Goal: Task Accomplishment & Management: Complete application form

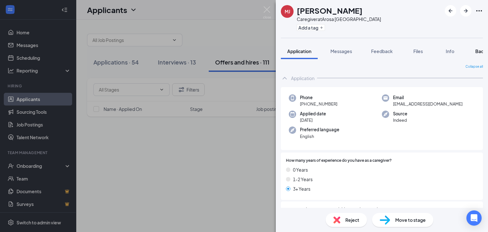
click at [475, 53] on button "Background" at bounding box center [488, 51] width 39 height 16
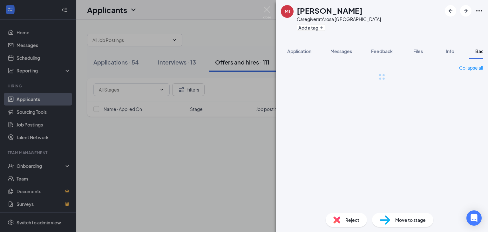
scroll to position [0, 26]
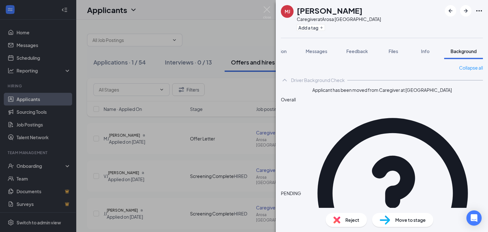
click at [279, 51] on div "Application Messages Feedback Files Info Background" at bounding box center [382, 51] width 212 height 16
click at [283, 51] on span "Application" at bounding box center [275, 51] width 24 height 6
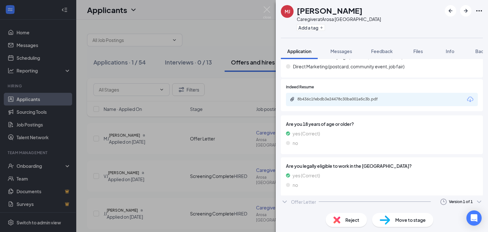
scroll to position [976, 0]
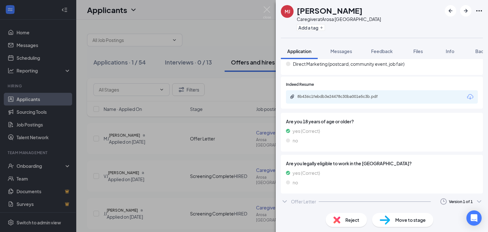
click at [295, 203] on div "Offer Letter" at bounding box center [303, 201] width 25 height 6
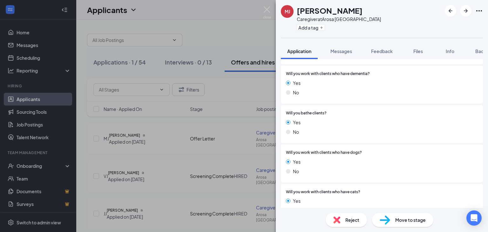
scroll to position [379, 0]
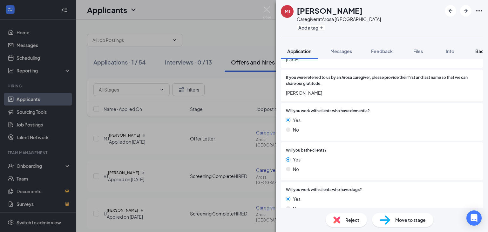
click at [480, 51] on span "Background" at bounding box center [489, 51] width 26 height 6
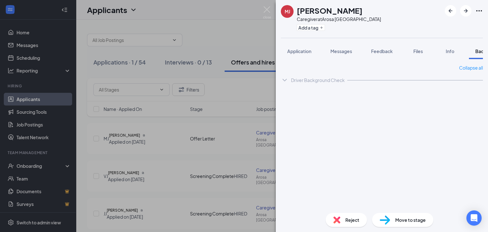
scroll to position [0, 26]
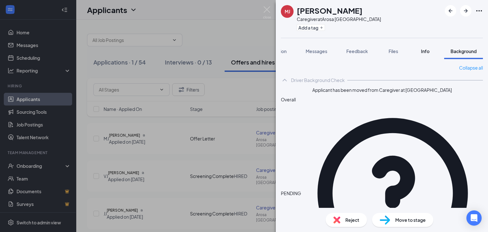
click at [435, 50] on button "Info" at bounding box center [425, 51] width 25 height 16
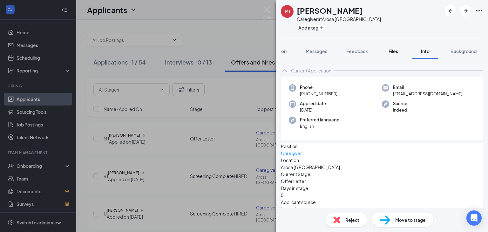
click at [401, 55] on button "Files" at bounding box center [393, 51] width 25 height 16
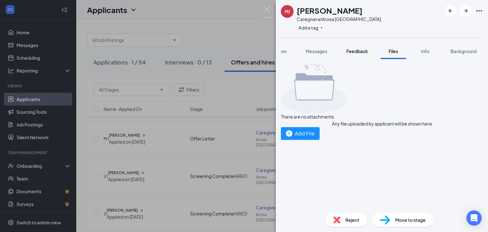
click at [355, 52] on span "Feedback" at bounding box center [358, 51] width 22 height 6
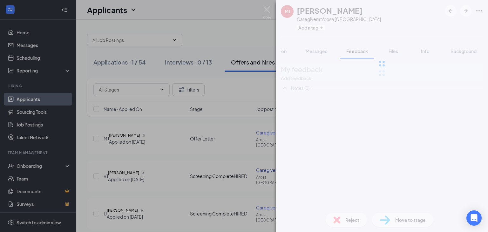
click at [318, 47] on div at bounding box center [382, 63] width 212 height 127
click at [292, 53] on div at bounding box center [382, 63] width 212 height 127
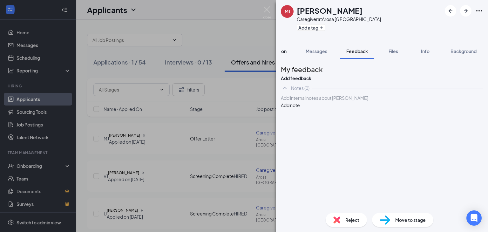
click at [285, 57] on button "Application" at bounding box center [274, 51] width 37 height 16
click at [264, 9] on img at bounding box center [267, 12] width 8 height 12
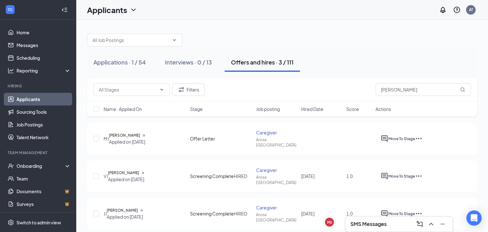
click at [390, 224] on div "SMS Messages" at bounding box center [399, 224] width 97 height 10
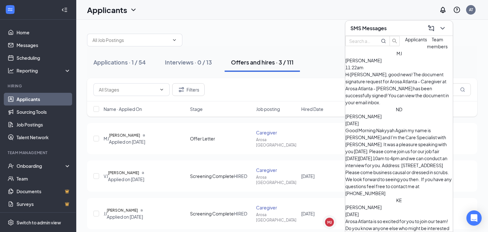
click at [442, 24] on icon "ChevronDown" at bounding box center [443, 28] width 8 height 8
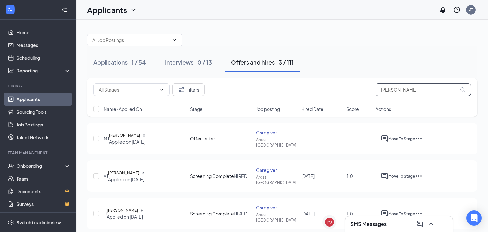
click at [397, 92] on input "[PERSON_NAME]" at bounding box center [423, 89] width 95 height 13
type input "j"
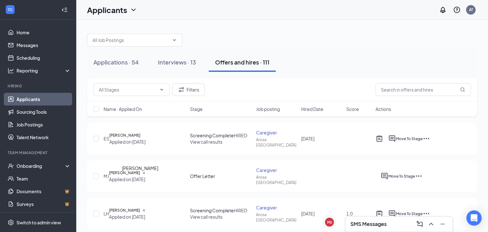
click at [140, 176] on h5 "[PERSON_NAME]" at bounding box center [124, 173] width 31 height 6
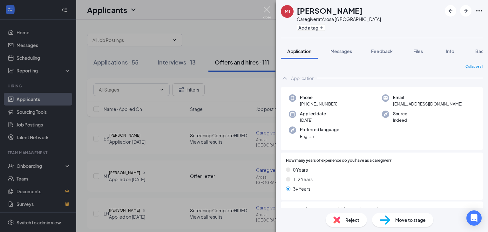
click at [269, 9] on img at bounding box center [267, 12] width 8 height 12
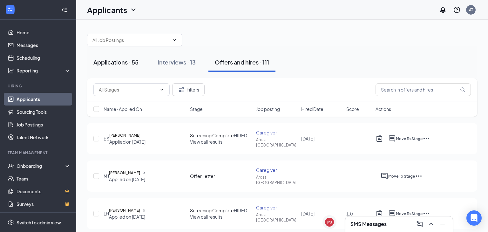
click at [119, 65] on div "Applications · 55" at bounding box center [115, 62] width 45 height 8
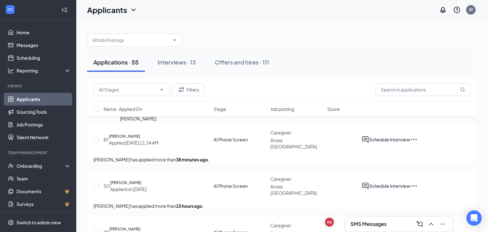
click at [131, 133] on h5 "[PERSON_NAME]" at bounding box center [124, 136] width 31 height 6
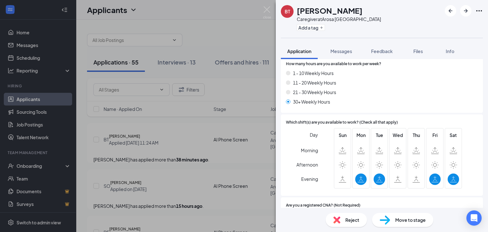
scroll to position [148, 0]
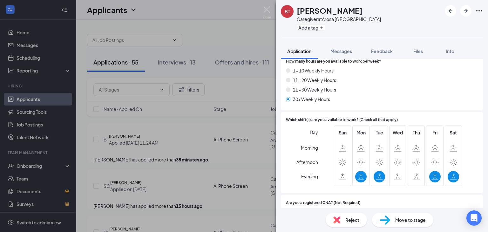
click at [247, 175] on div "BT [PERSON_NAME] Caregiver at [GEOGRAPHIC_DATA] Add a tag Application Messages …" at bounding box center [244, 116] width 488 height 232
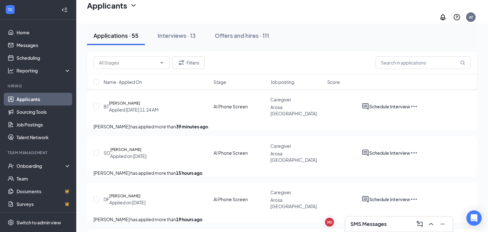
scroll to position [38, 0]
click at [141, 147] on h5 "[PERSON_NAME]" at bounding box center [125, 149] width 31 height 6
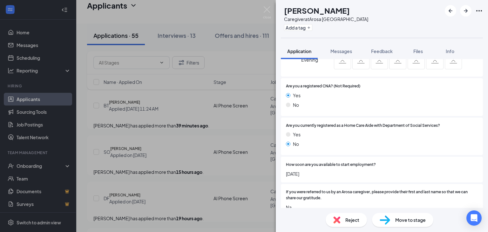
scroll to position [265, 0]
click at [236, 175] on div "SO [PERSON_NAME] Caregiver at [GEOGRAPHIC_DATA] Add a tag Application Messages …" at bounding box center [244, 116] width 488 height 232
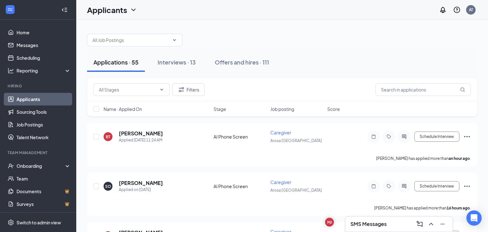
click at [273, 19] on div "Applicants AT" at bounding box center [282, 10] width 412 height 20
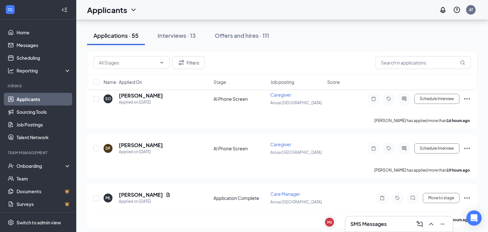
scroll to position [60, 0]
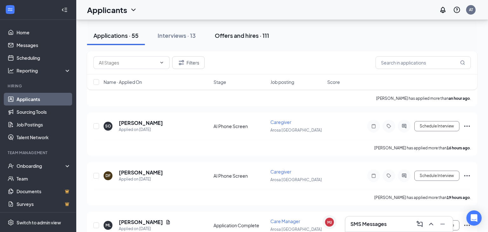
click at [249, 41] on button "Offers and hires · 111" at bounding box center [242, 35] width 67 height 19
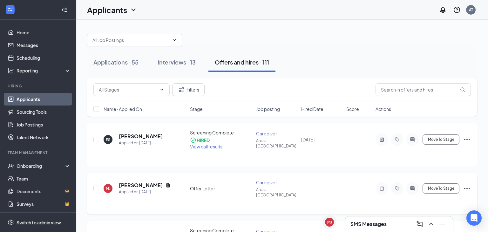
click at [159, 182] on h5 "[PERSON_NAME]" at bounding box center [141, 185] width 44 height 7
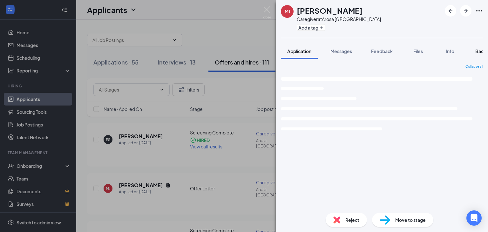
click at [475, 52] on button "Background" at bounding box center [488, 51] width 39 height 16
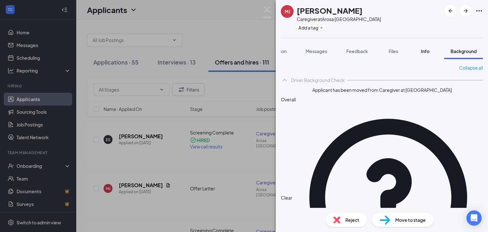
click at [426, 51] on span "Info" at bounding box center [425, 51] width 9 height 6
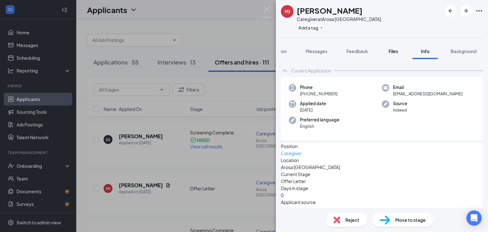
click at [393, 49] on span "Files" at bounding box center [394, 51] width 10 height 6
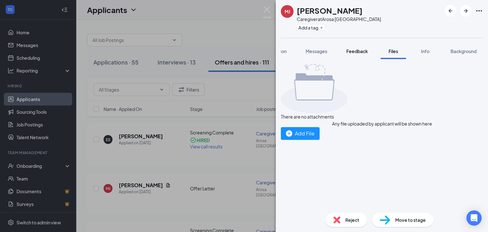
click at [359, 52] on span "Feedback" at bounding box center [358, 51] width 22 height 6
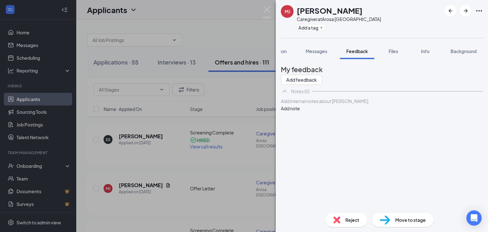
click at [407, 216] on span "Move to stage" at bounding box center [410, 219] width 31 height 7
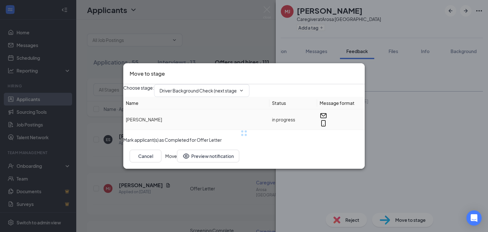
click at [205, 109] on td "[PERSON_NAME]" at bounding box center [196, 119] width 146 height 21
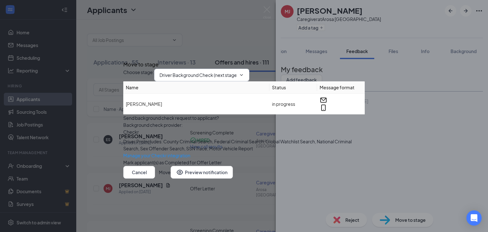
click at [209, 69] on span "Driver Background Check (next stage)" at bounding box center [201, 75] width 95 height 13
click at [248, 69] on span "Driver Background Check (next stage)" at bounding box center [201, 75] width 95 height 13
click at [244, 72] on icon "ChevronDown" at bounding box center [241, 74] width 5 height 5
click at [237, 72] on input "Driver Background Check (next stage)" at bounding box center [198, 75] width 77 height 7
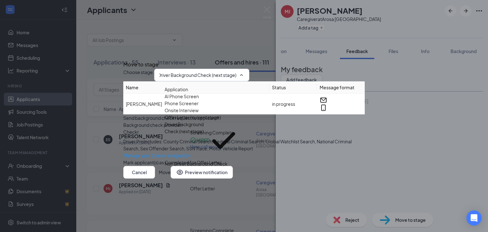
scroll to position [58, 0]
click at [209, 174] on div "Screening Complete" at bounding box center [187, 177] width 44 height 7
type input "Screening Complete"
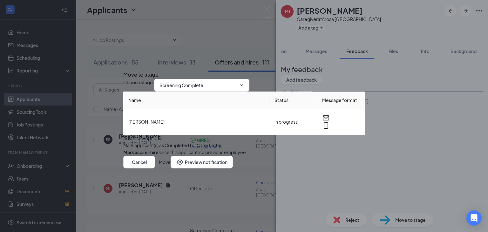
click at [171, 168] on button "Move" at bounding box center [165, 162] width 12 height 13
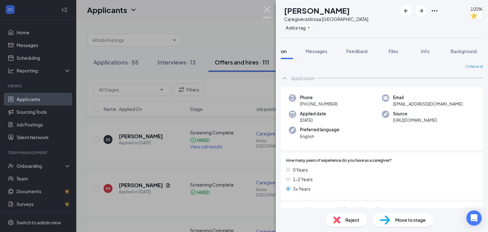
click at [266, 12] on img at bounding box center [267, 12] width 8 height 12
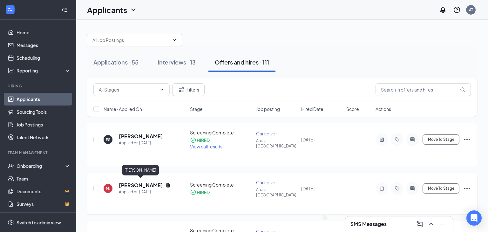
click at [155, 184] on h5 "[PERSON_NAME]" at bounding box center [141, 185] width 44 height 7
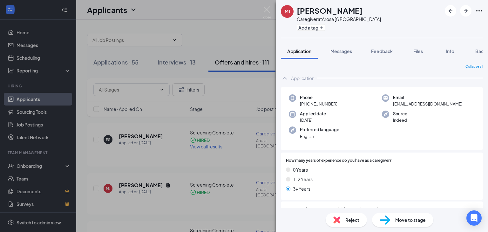
click at [264, 10] on img at bounding box center [267, 12] width 8 height 12
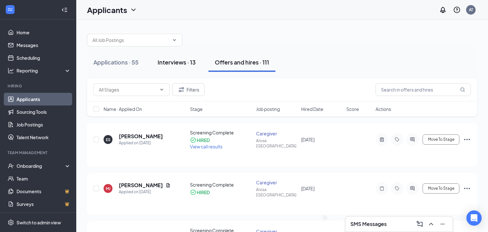
click at [180, 66] on button "Interviews · 13" at bounding box center [176, 62] width 51 height 19
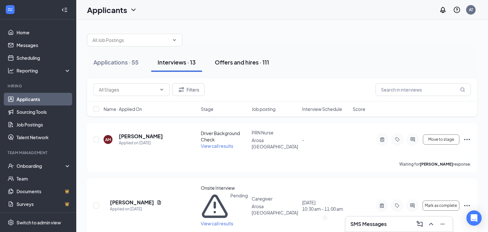
click at [249, 60] on div "Offers and hires · 111" at bounding box center [242, 62] width 54 height 8
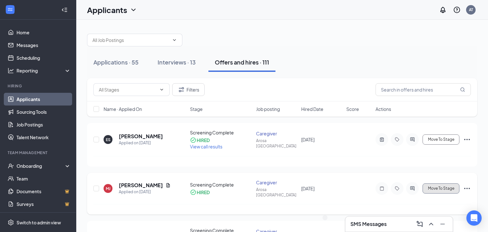
click at [449, 186] on span "Move To Stage" at bounding box center [441, 188] width 26 height 4
click at [24, 168] on div "Onboarding" at bounding box center [41, 166] width 49 height 6
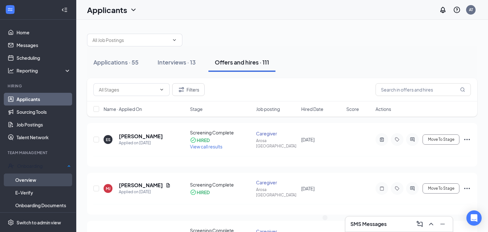
click at [25, 176] on link "Overview" at bounding box center [43, 180] width 56 height 13
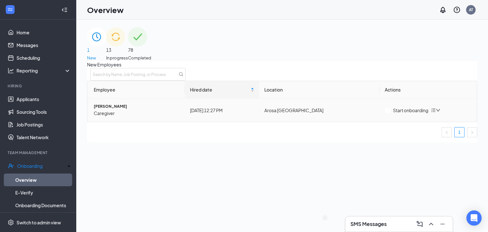
click at [402, 114] on button "Start onboarding" at bounding box center [407, 110] width 44 height 7
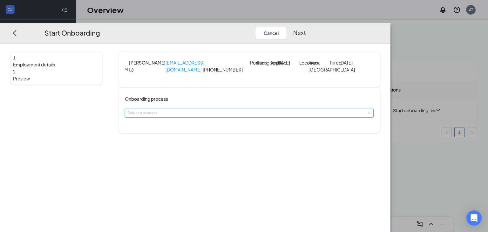
click at [244, 117] on div "Select a process" at bounding box center [249, 113] width 244 height 8
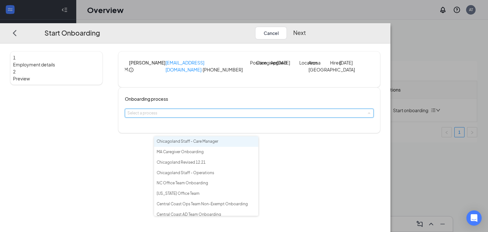
click at [244, 117] on input at bounding box center [249, 113] width 244 height 8
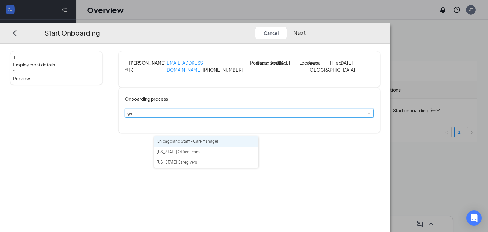
type input "ge"
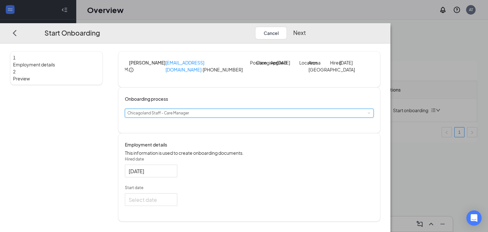
click at [235, 117] on div "Select a process Chicagoland Staff - Care Manager" at bounding box center [249, 113] width 244 height 8
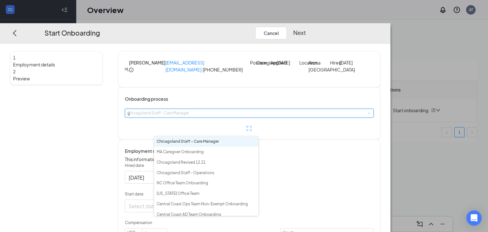
type input "ge"
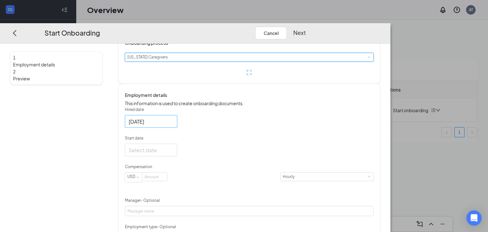
scroll to position [82, 0]
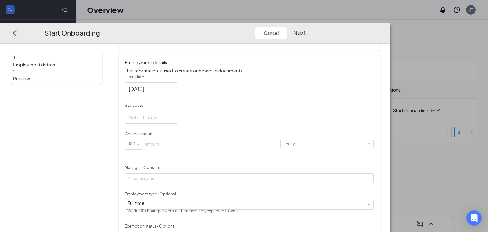
click at [212, 152] on form "Hired date Sep 16, 2025 Start date Compensation USD Hourly Manager - Optional E…" at bounding box center [249, 184] width 249 height 220
click at [174, 121] on div at bounding box center [151, 117] width 45 height 8
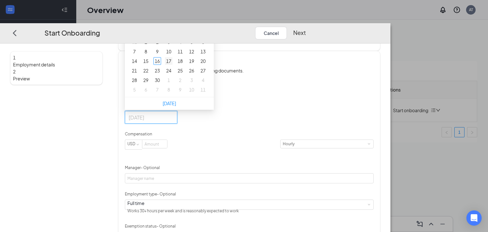
type input "Sep 17, 2025"
click at [173, 65] on div "17" at bounding box center [169, 61] width 8 height 8
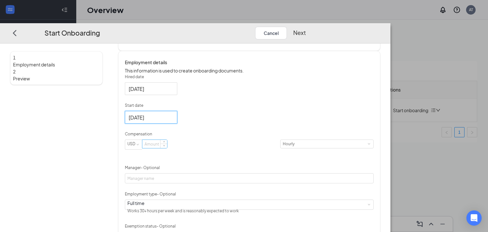
click at [167, 148] on input at bounding box center [154, 144] width 25 height 8
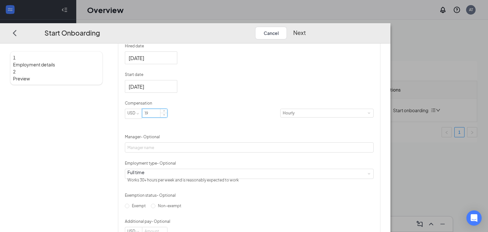
scroll to position [122, 0]
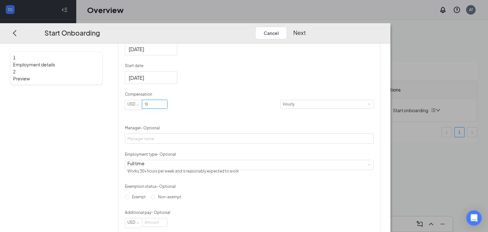
type input "19"
click at [202, 134] on div "Manager - Optional" at bounding box center [249, 129] width 249 height 8
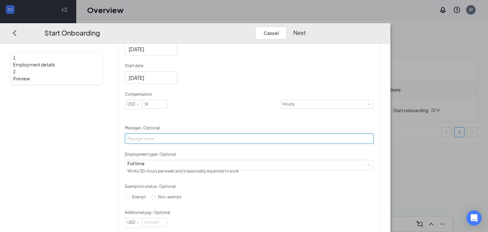
click at [194, 144] on input "Manager - Optional" at bounding box center [249, 139] width 249 height 10
type input "Mikala Loveless"
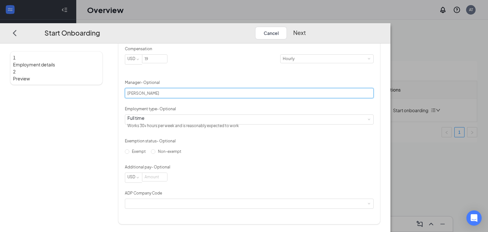
scroll to position [200, 0]
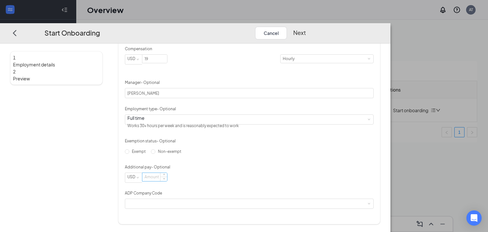
click at [167, 181] on input at bounding box center [154, 177] width 25 height 8
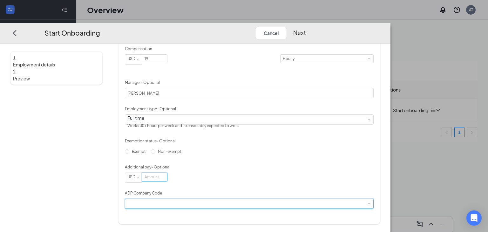
click at [176, 207] on div at bounding box center [249, 204] width 244 height 10
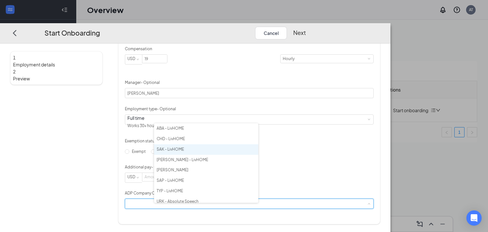
click at [183, 151] on li "SAK - LivHOME" at bounding box center [206, 149] width 104 height 10
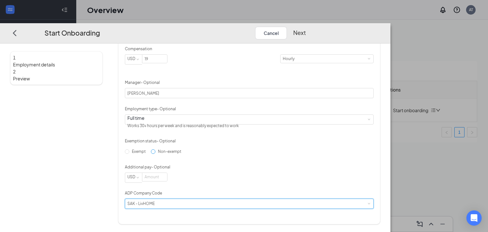
click at [182, 154] on span "Non-exempt" at bounding box center [169, 151] width 29 height 5
click at [155, 154] on input "Non-exempt" at bounding box center [153, 151] width 4 height 4
radio input "true"
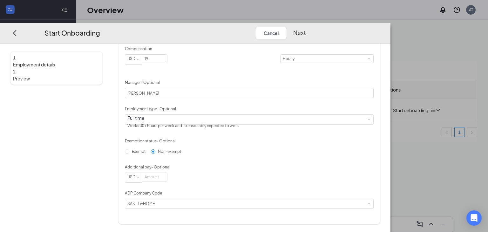
click at [306, 27] on button "Next" at bounding box center [299, 33] width 13 height 13
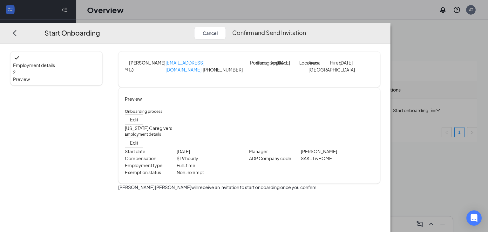
click at [306, 27] on button "Confirm and Send Invitation" at bounding box center [269, 33] width 74 height 13
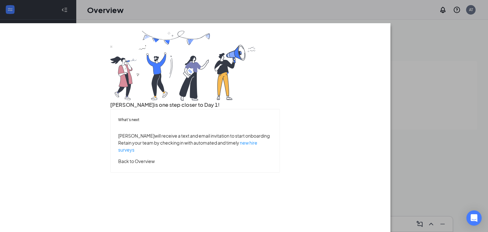
scroll to position [29, 0]
click at [155, 165] on button "Back to Overview" at bounding box center [136, 161] width 37 height 7
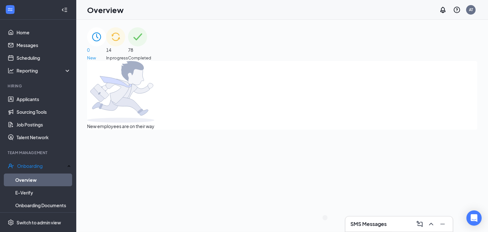
scroll to position [0, 0]
